Goal: Task Accomplishment & Management: Use online tool/utility

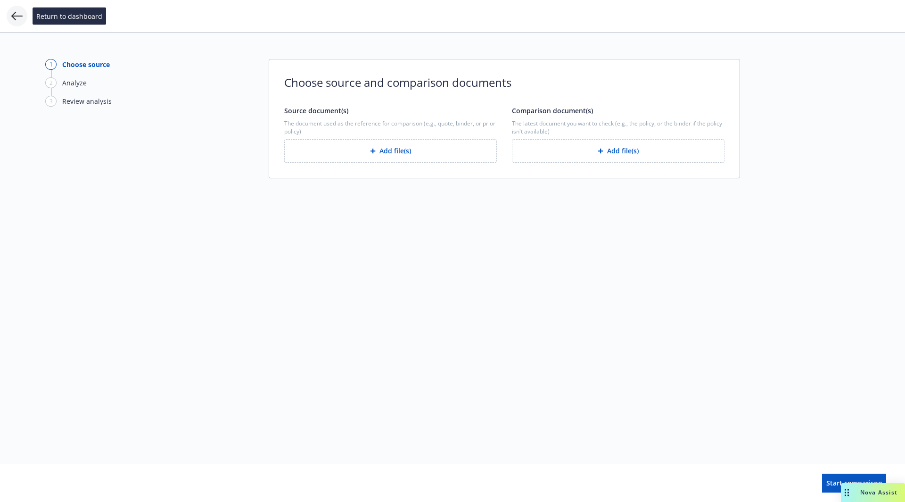
click at [19, 18] on icon at bounding box center [16, 15] width 11 height 11
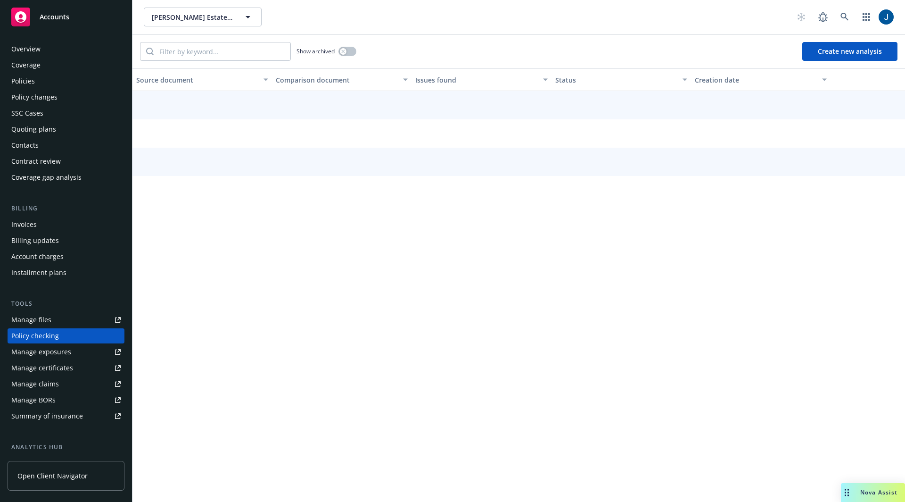
scroll to position [69, 0]
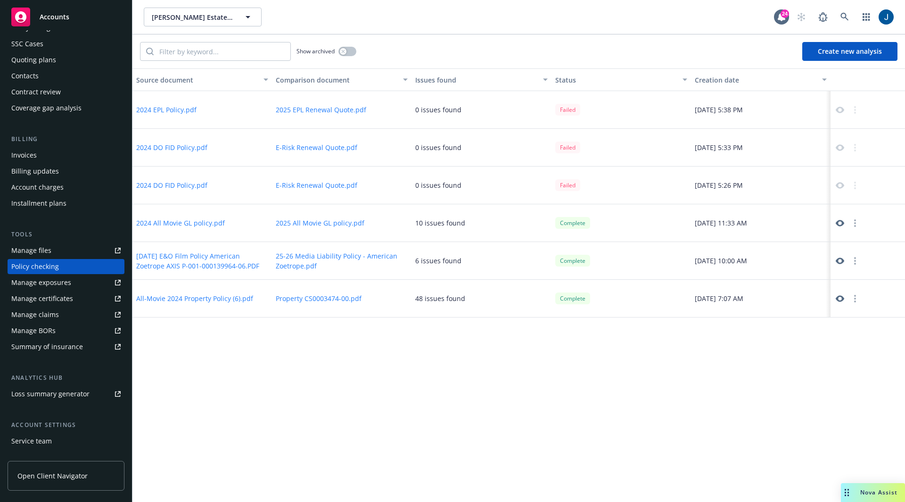
click at [186, 111] on button "2024 EPL Policy.pdf" at bounding box center [166, 110] width 60 height 10
click at [184, 110] on button "2024 EPL Policy.pdf" at bounding box center [166, 110] width 60 height 10
click at [306, 113] on button "2025 EPL Renewal Quote.pdf" at bounding box center [321, 110] width 91 height 10
